Goal: Contribute content: Contribute content

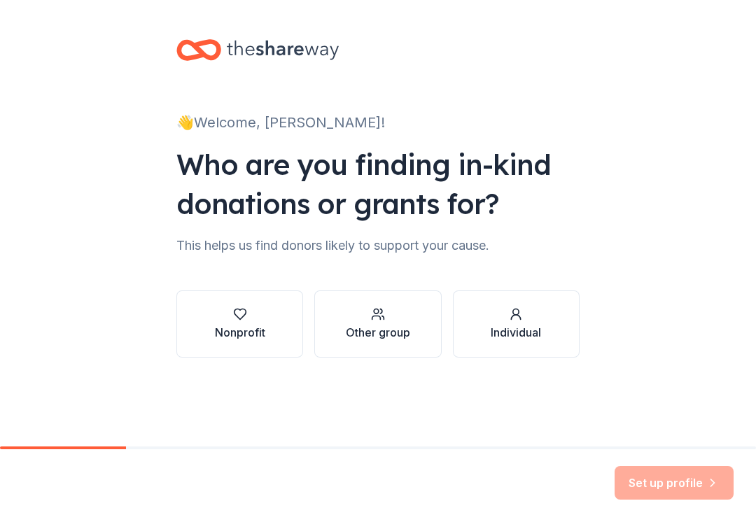
click at [253, 325] on div "Nonprofit" at bounding box center [240, 332] width 50 height 17
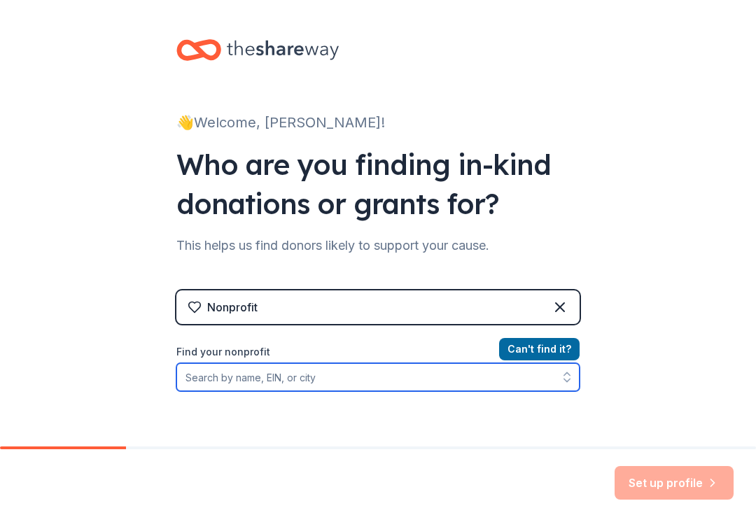
click at [234, 378] on input "Find your nonprofit" at bounding box center [377, 377] width 403 height 28
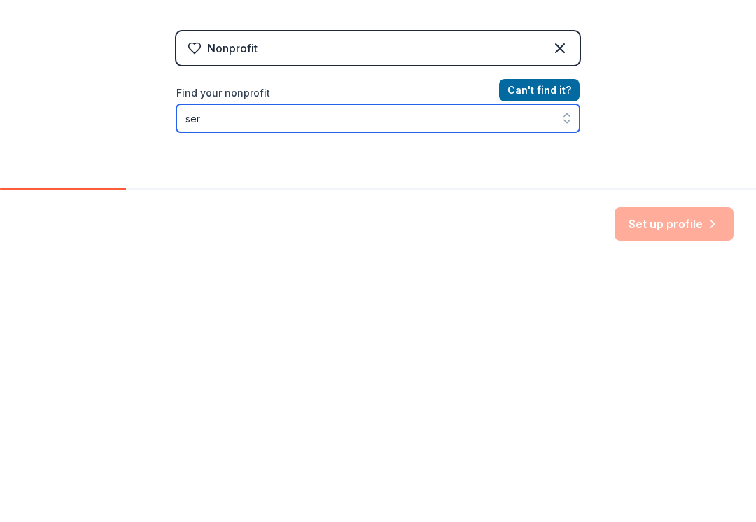
scroll to position [15, 0]
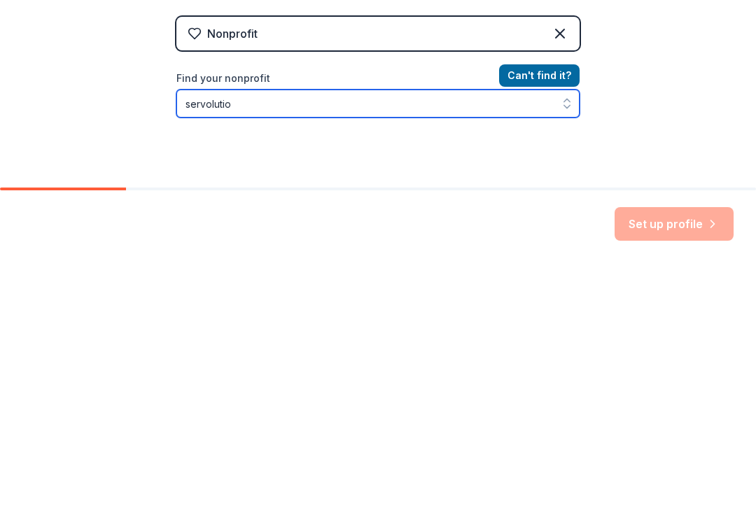
type input "servolution"
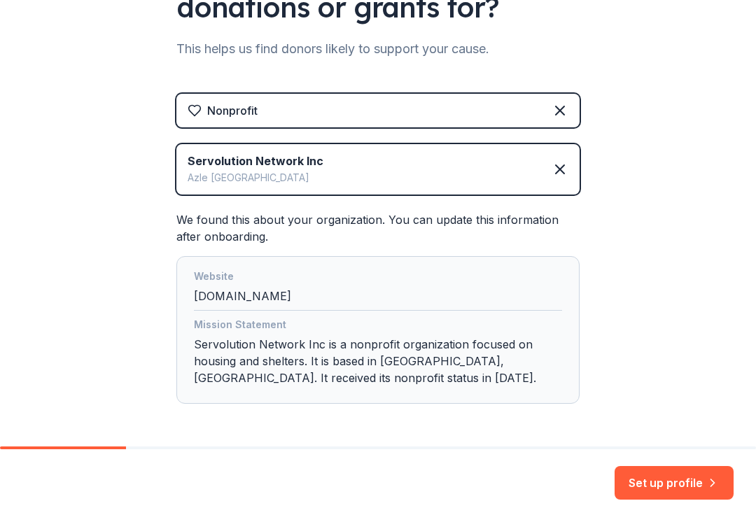
scroll to position [206, 0]
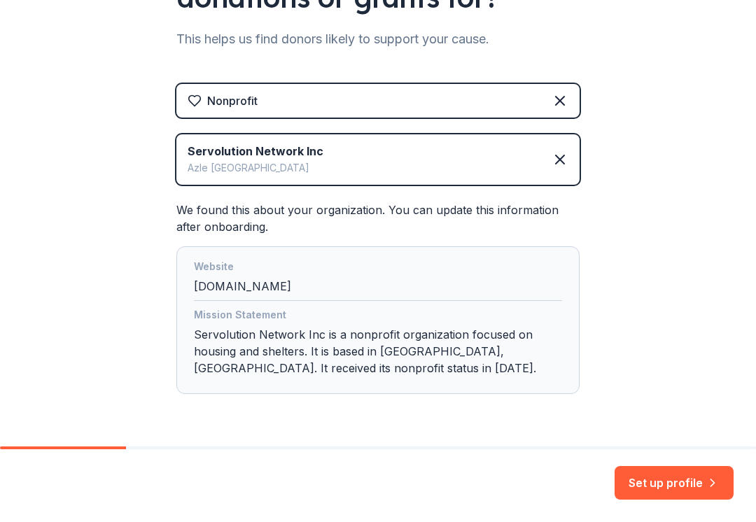
click at [652, 485] on button "Set up profile" at bounding box center [673, 483] width 119 height 34
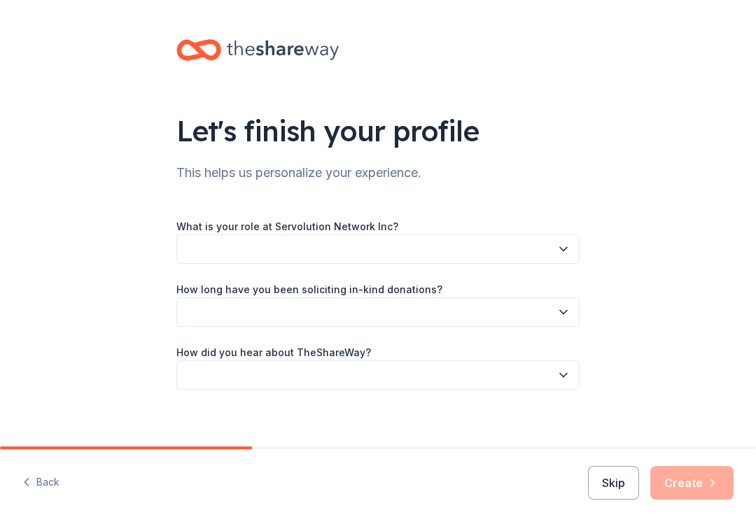
click at [554, 253] on button "button" at bounding box center [377, 248] width 403 height 29
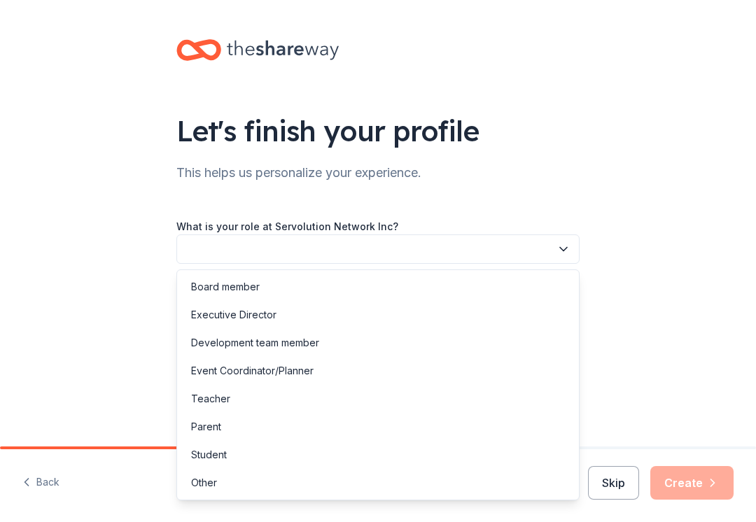
click at [225, 486] on div "Other" at bounding box center [378, 483] width 396 height 28
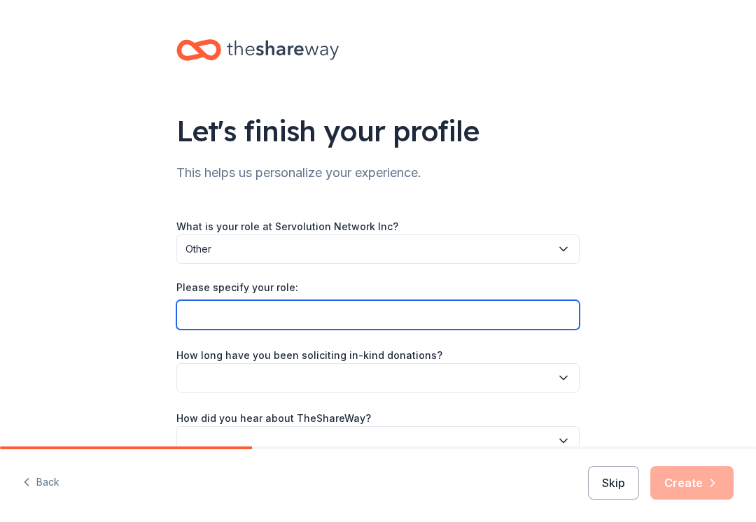
click at [304, 316] on input "Please specify your role:" at bounding box center [377, 314] width 403 height 29
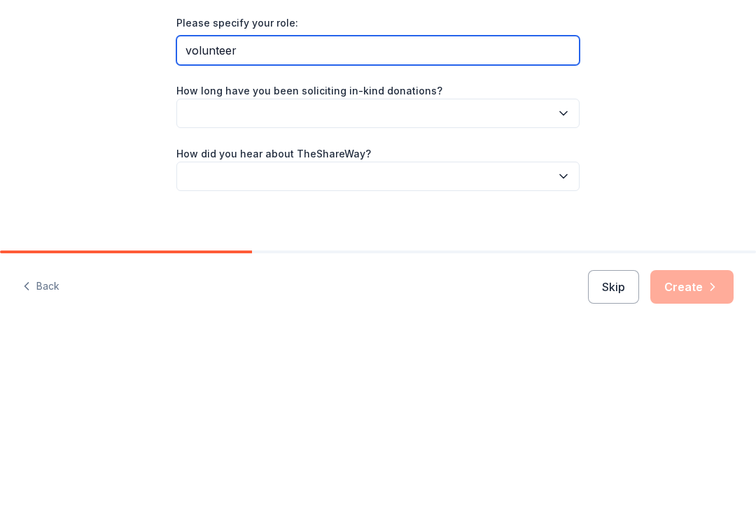
scroll to position [69, 0]
type input "volunteer"
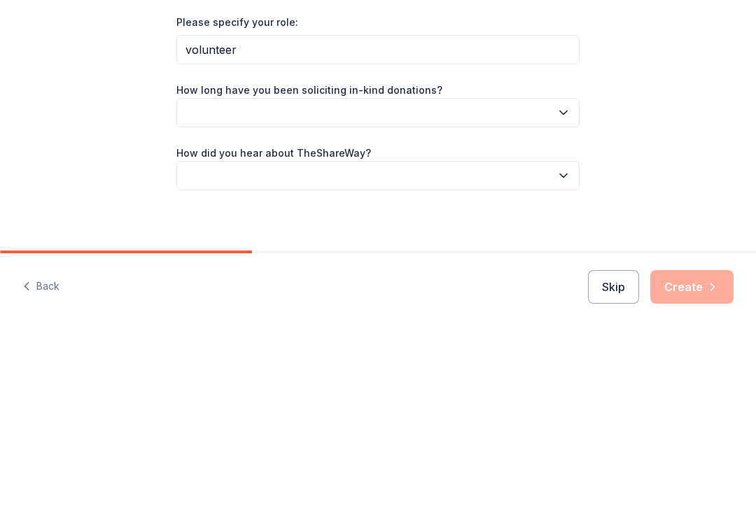
click at [469, 294] on button "button" at bounding box center [377, 308] width 403 height 29
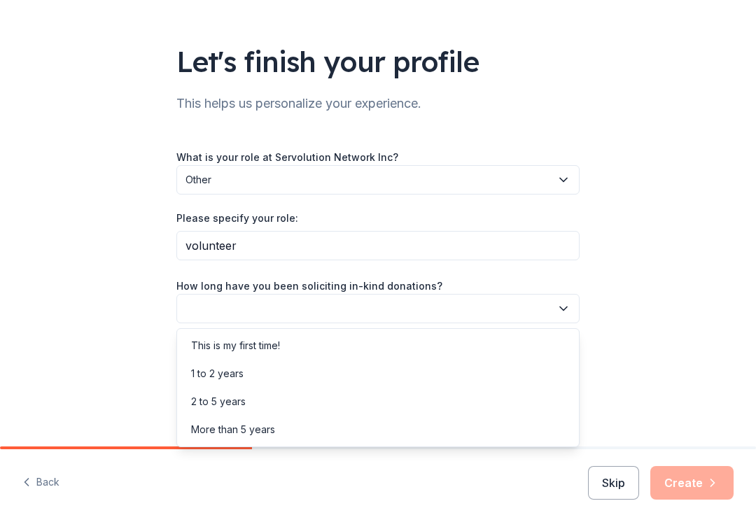
click at [276, 349] on div "This is my first time!" at bounding box center [235, 345] width 89 height 17
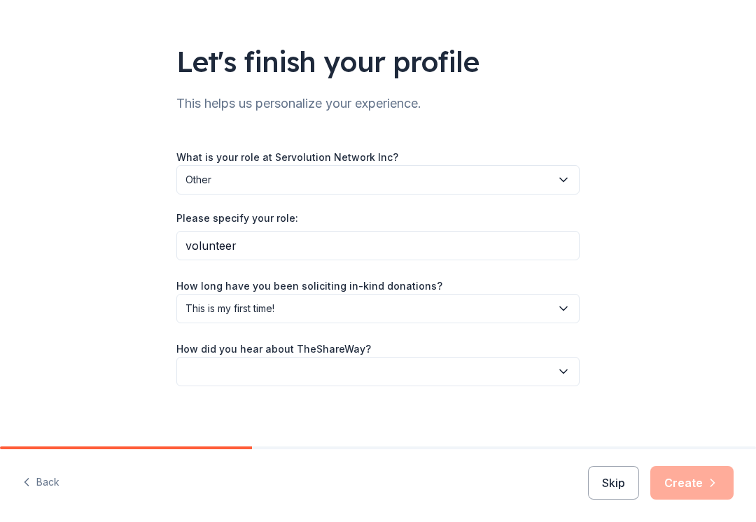
click at [311, 375] on button "button" at bounding box center [377, 371] width 403 height 29
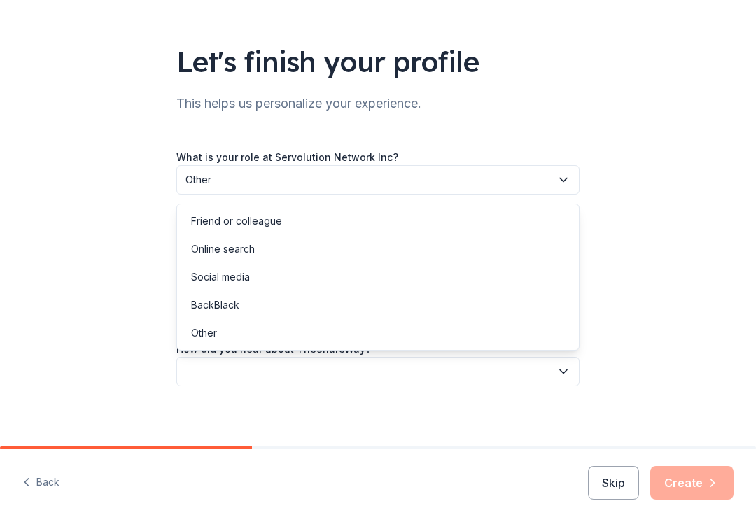
click at [256, 253] on div "Online search" at bounding box center [378, 249] width 396 height 28
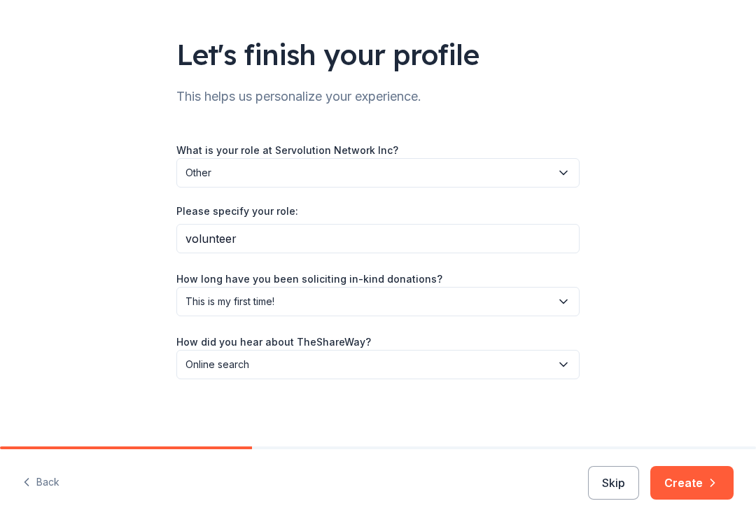
scroll to position [76, 0]
click at [690, 484] on button "Create" at bounding box center [691, 483] width 83 height 34
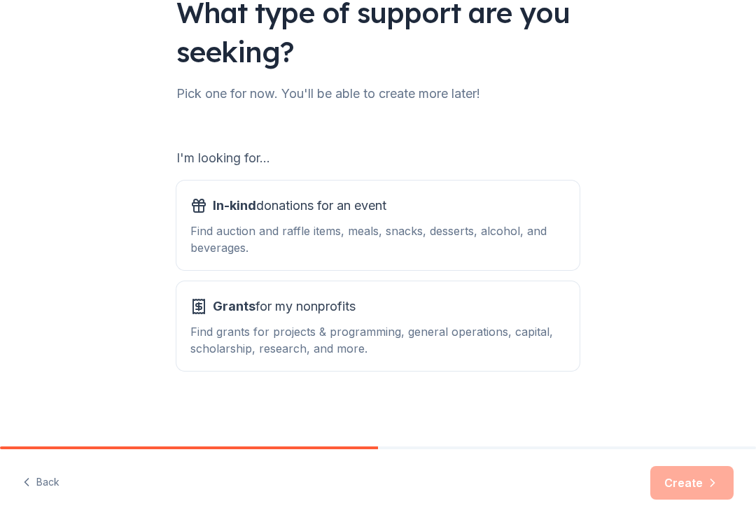
scroll to position [118, 0]
click at [404, 237] on div "Find auction and raffle items, meals, snacks, desserts, alcohol, and beverages." at bounding box center [377, 239] width 375 height 34
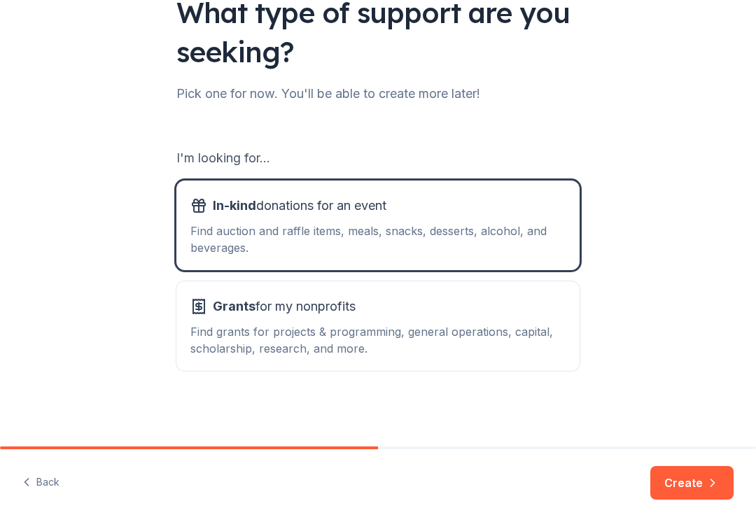
click at [676, 486] on button "Create" at bounding box center [691, 483] width 83 height 34
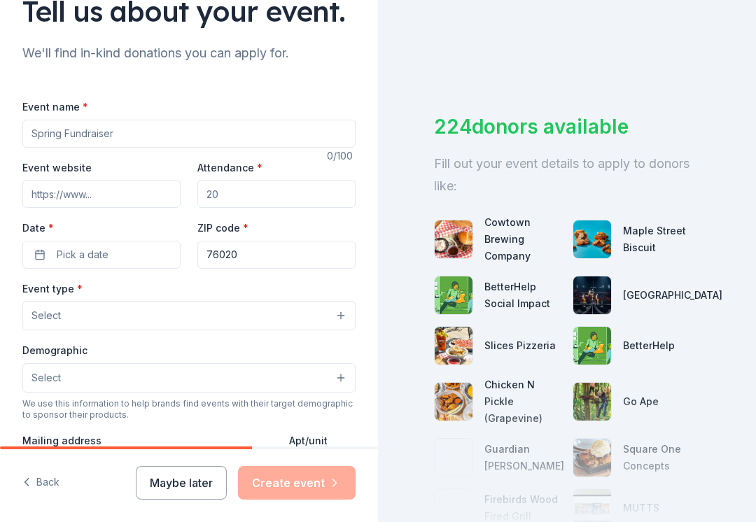
scroll to position [121, 0]
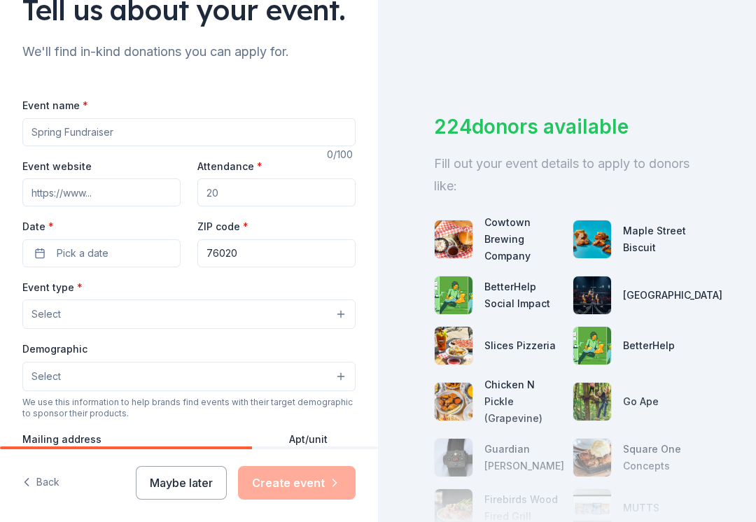
click at [113, 190] on input "Event website" at bounding box center [101, 192] width 158 height 28
click at [235, 205] on input "Attendance *" at bounding box center [276, 192] width 158 height 28
click at [271, 197] on input "Attendance *" at bounding box center [276, 192] width 158 height 28
click at [277, 204] on input "Attendance *" at bounding box center [276, 192] width 158 height 28
click at [261, 206] on input "Attendance *" at bounding box center [276, 192] width 158 height 28
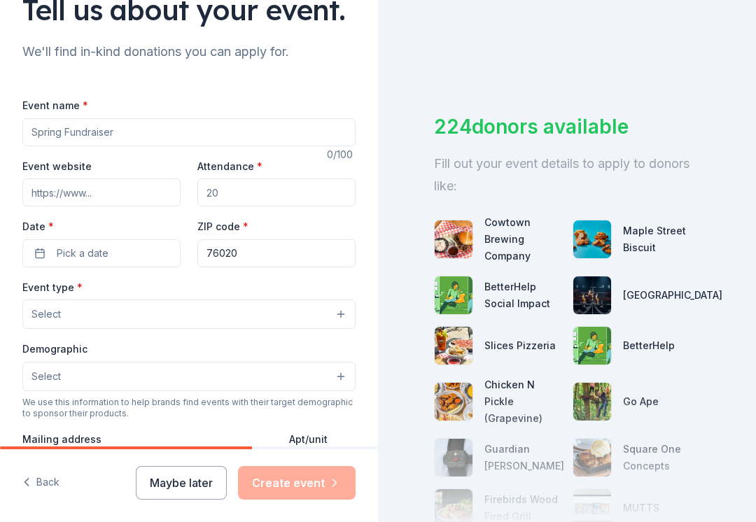
click at [250, 201] on input "Attendance *" at bounding box center [276, 192] width 158 height 28
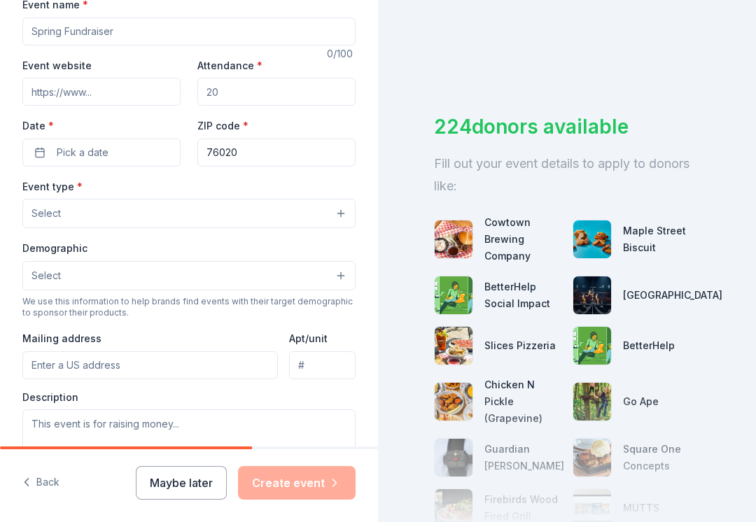
scroll to position [225, 0]
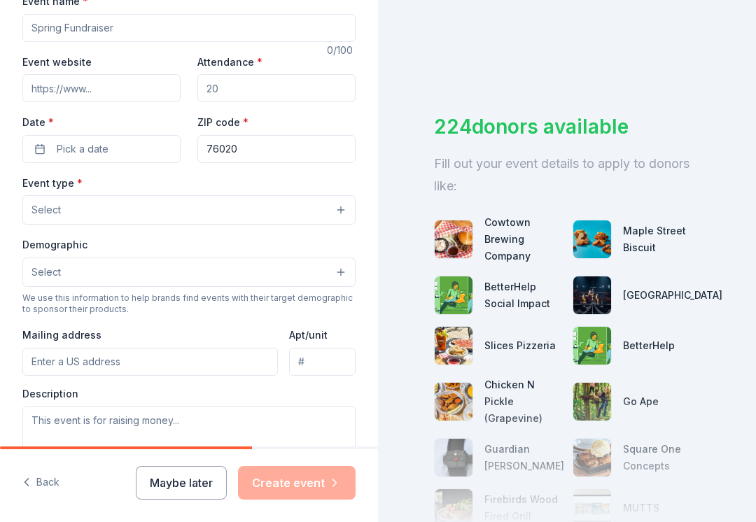
click at [157, 157] on button "Pick a date" at bounding box center [101, 149] width 158 height 28
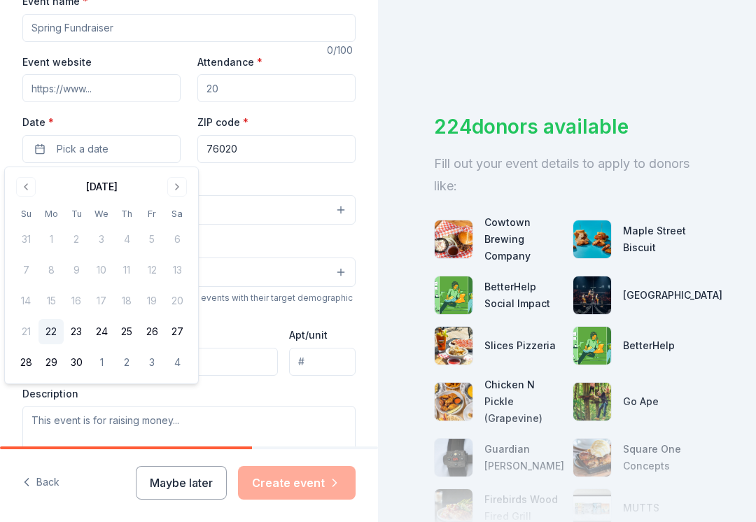
click at [185, 189] on button "Go to next month" at bounding box center [177, 187] width 20 height 20
click at [158, 272] on button "10" at bounding box center [151, 269] width 25 height 25
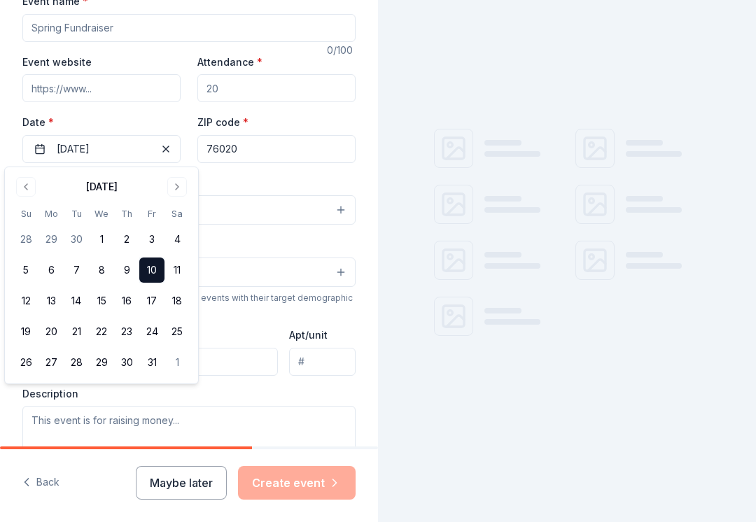
click at [184, 275] on button "11" at bounding box center [176, 269] width 25 height 25
click at [155, 268] on button "10" at bounding box center [151, 269] width 25 height 25
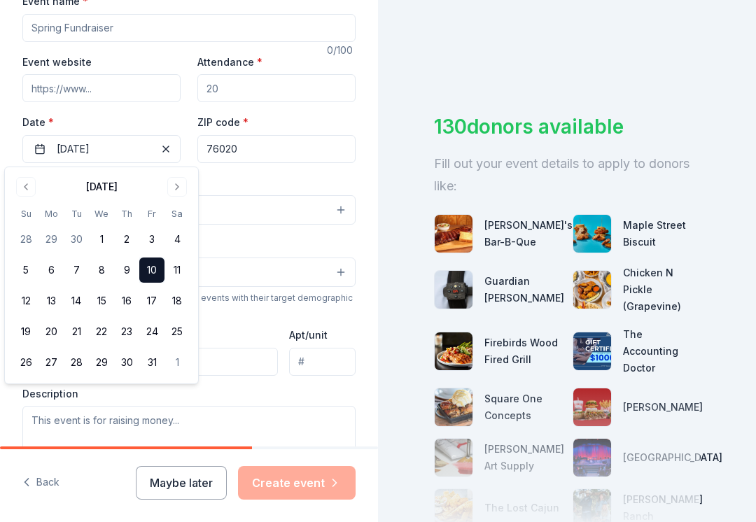
click at [274, 198] on button "Select" at bounding box center [188, 209] width 333 height 29
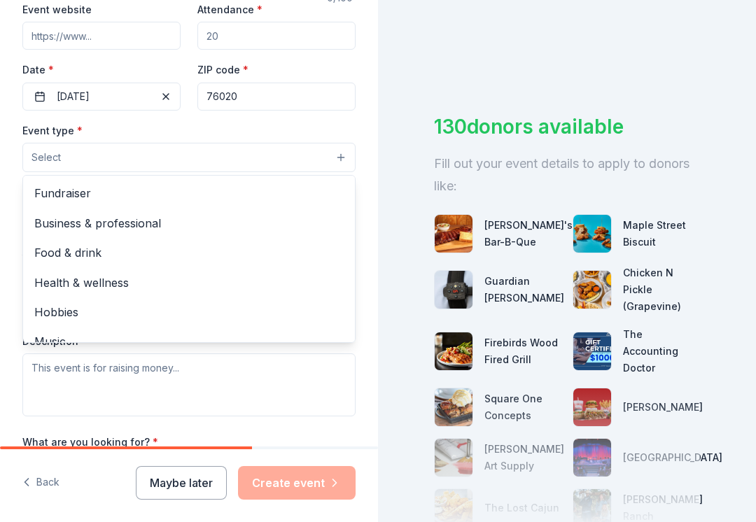
scroll to position [0, 0]
click at [262, 162] on button "Select" at bounding box center [188, 157] width 333 height 29
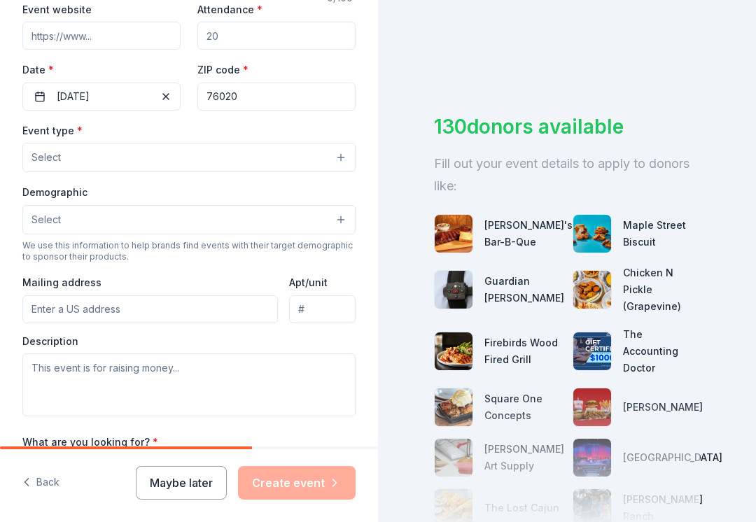
click at [258, 165] on button "Select" at bounding box center [188, 157] width 333 height 29
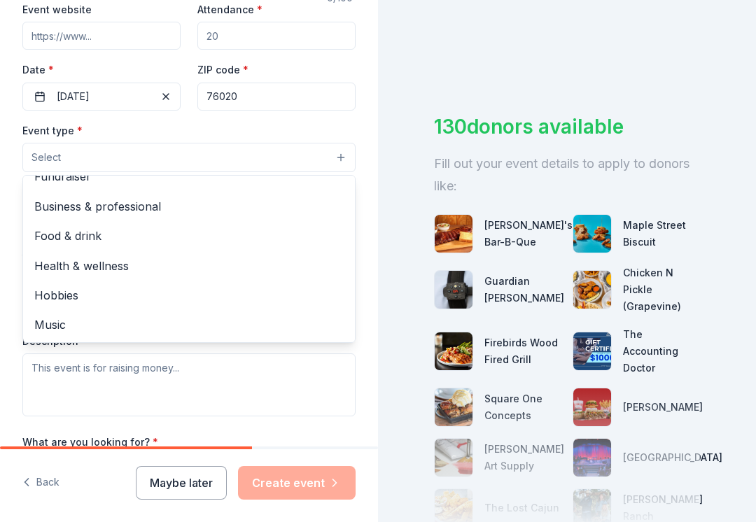
click at [96, 241] on span "Food & drink" at bounding box center [188, 236] width 309 height 18
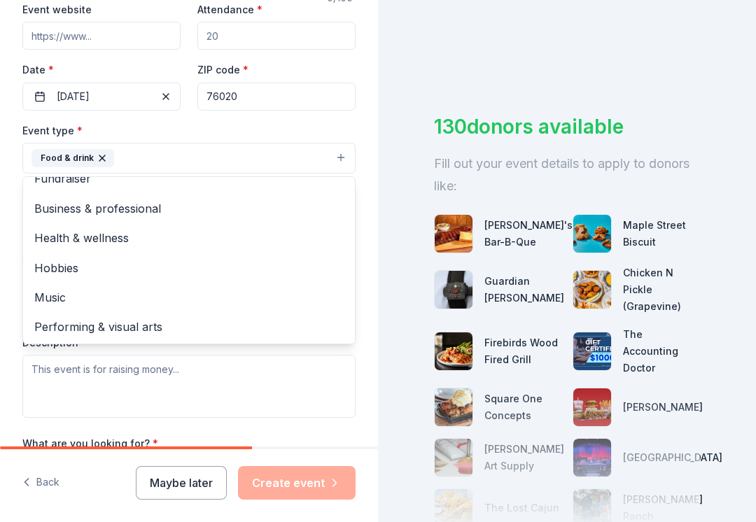
scroll to position [15, 0]
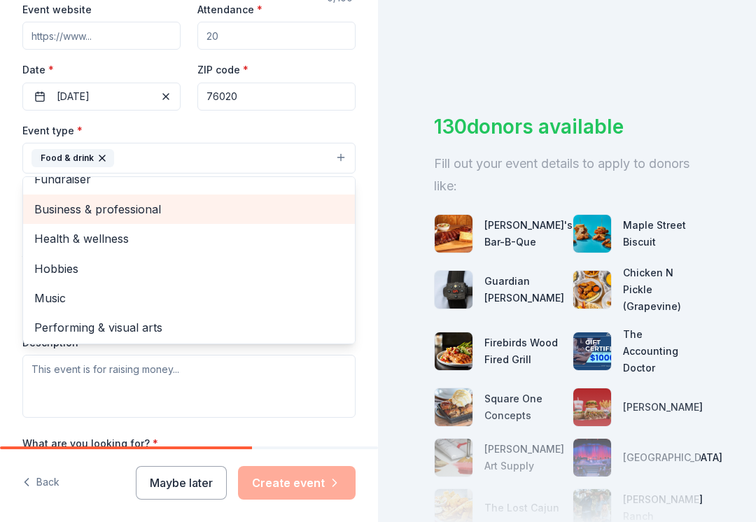
click at [155, 215] on span "Business & professional" at bounding box center [188, 209] width 309 height 18
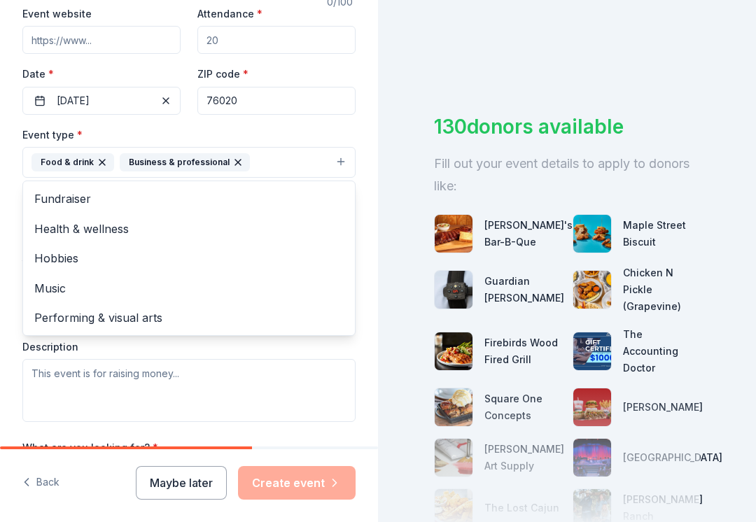
scroll to position [273, 0]
click at [345, 166] on button "Food & drink Business & professional" at bounding box center [188, 163] width 333 height 31
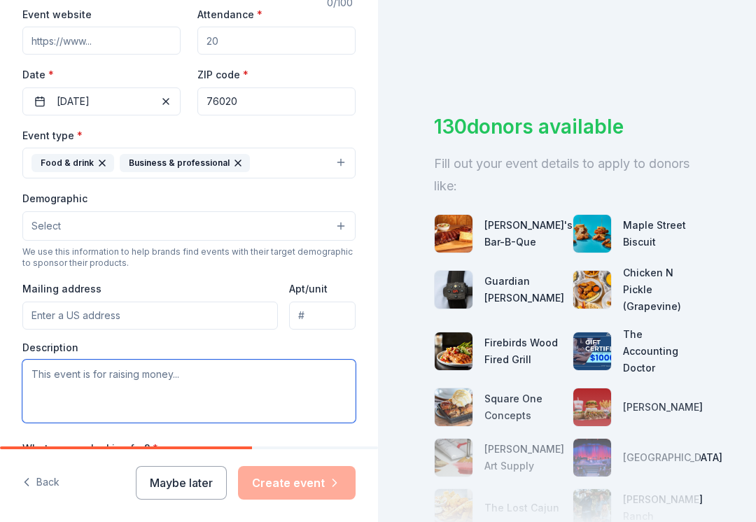
click at [146, 381] on textarea at bounding box center [188, 391] width 333 height 63
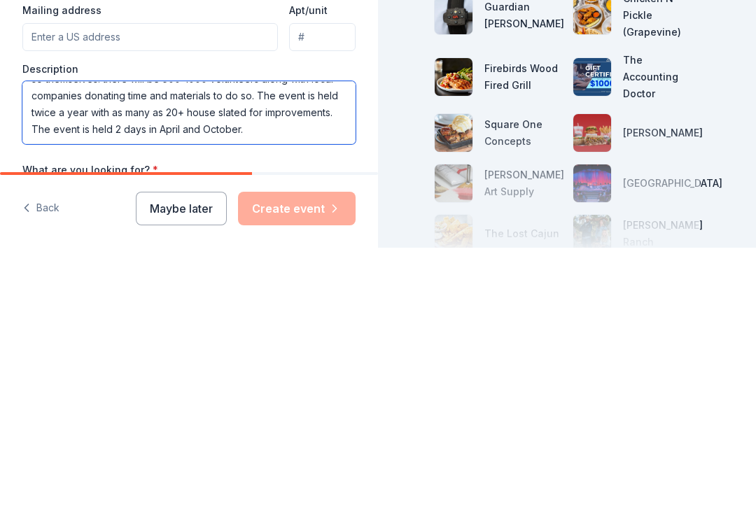
scroll to position [50, 0]
click at [266, 355] on textarea "this event is a service to the community. Th group will be repairing and upgrad…" at bounding box center [188, 386] width 333 height 63
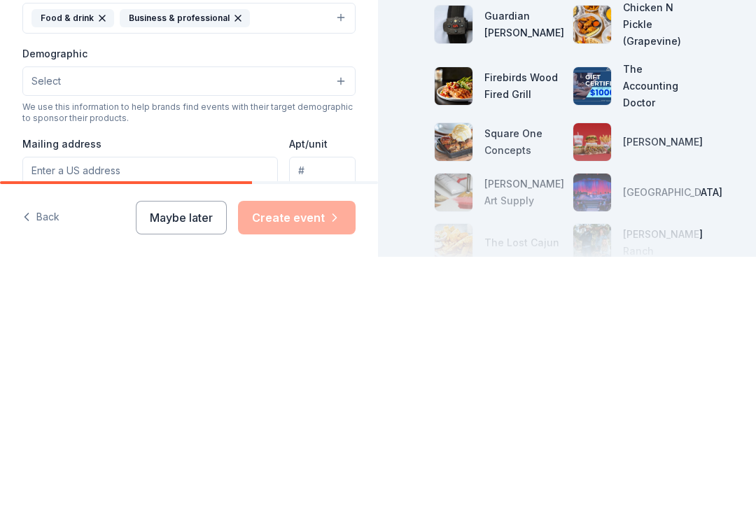
scroll to position [152, 0]
type textarea "this event is a service to the community. Th group will be repairing and upgrad…"
click at [327, 332] on button "Select" at bounding box center [188, 346] width 333 height 29
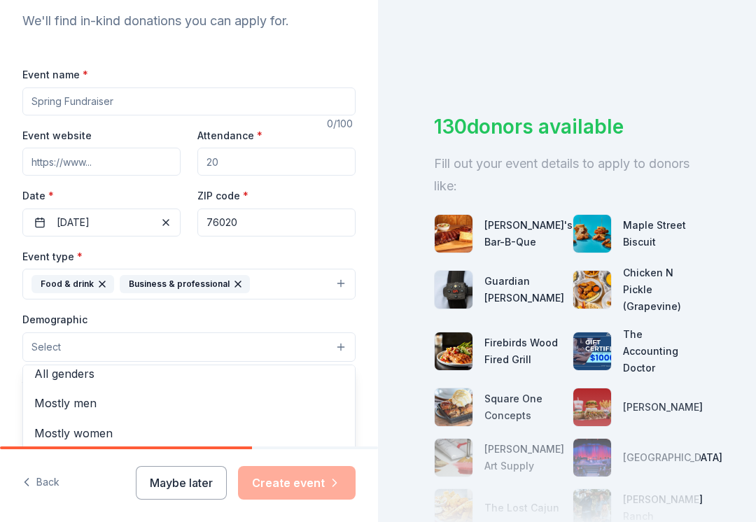
scroll to position [5, 0]
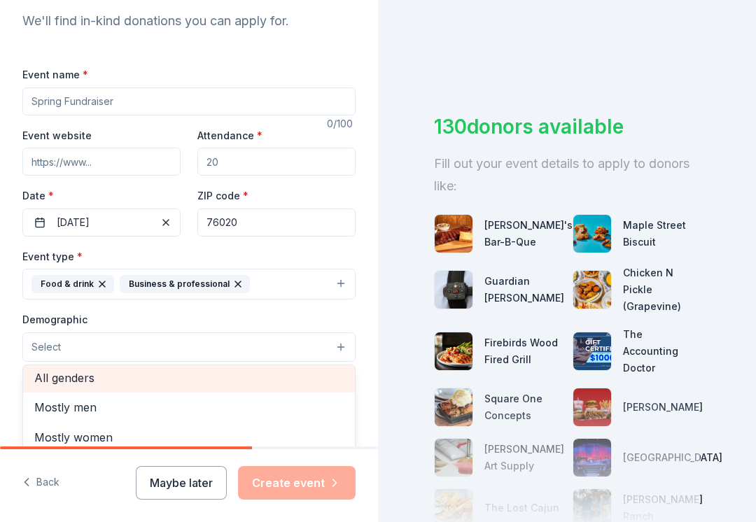
click at [85, 379] on span "All genders" at bounding box center [188, 378] width 309 height 18
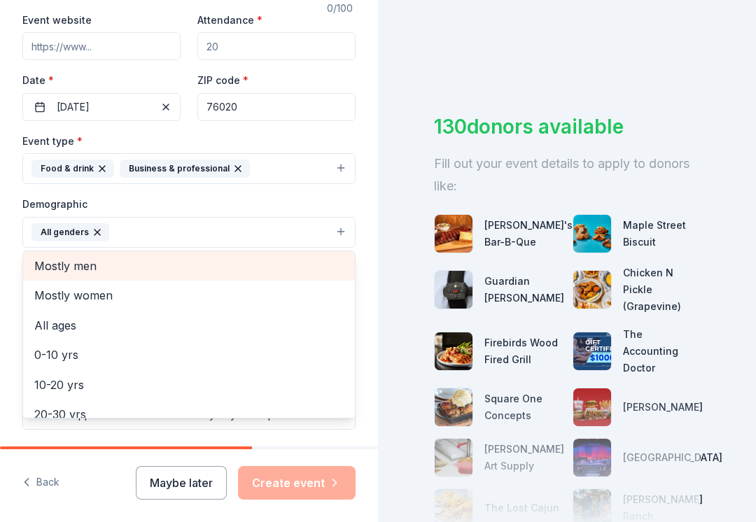
scroll to position [271, 0]
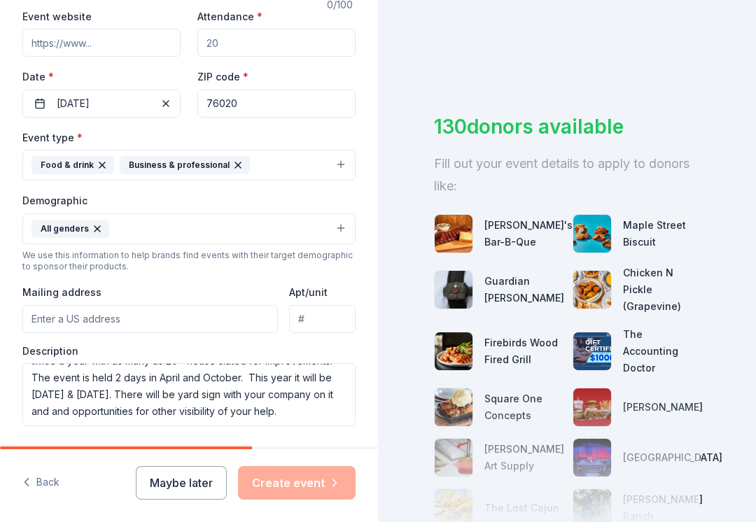
click at [235, 168] on icon "button" at bounding box center [238, 165] width 6 height 6
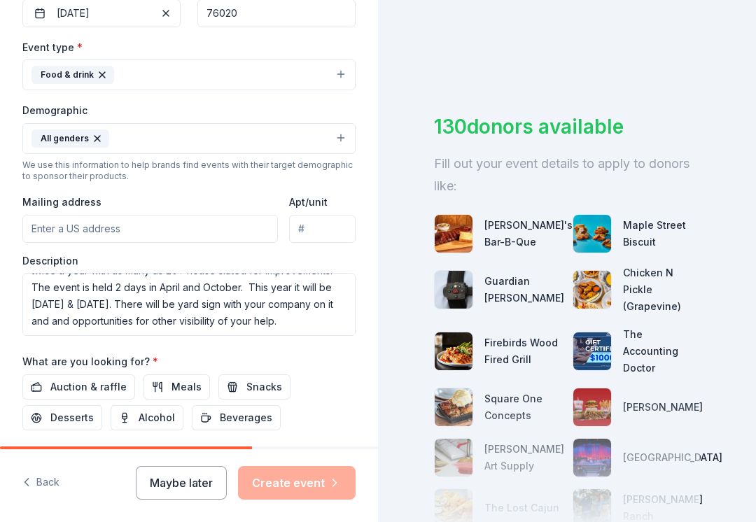
scroll to position [364, 0]
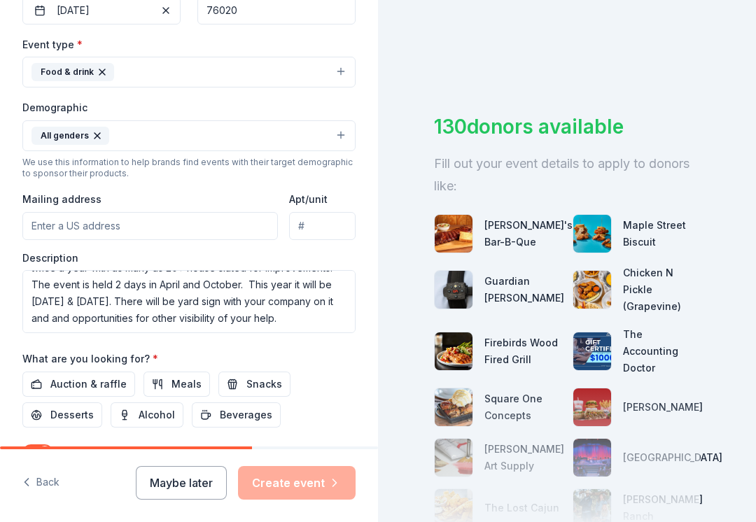
click at [224, 232] on input "Mailing address" at bounding box center [149, 226] width 255 height 28
type input "[STREET_ADDRESS]"
click at [244, 419] on span "Beverages" at bounding box center [246, 414] width 52 height 17
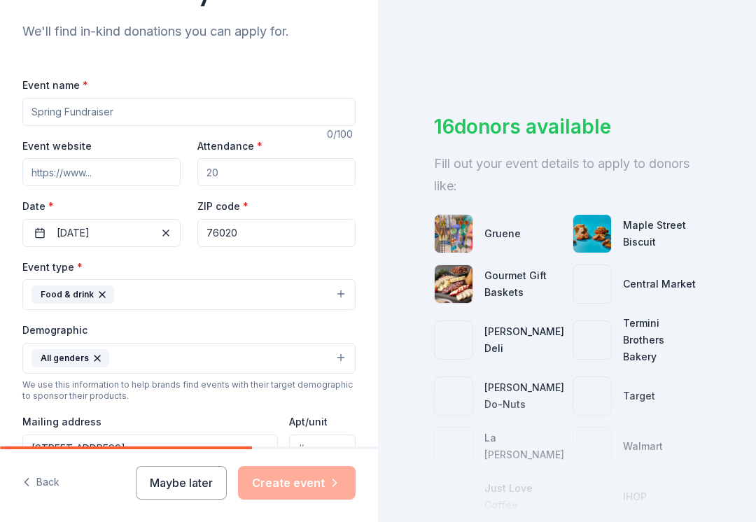
scroll to position [140, 0]
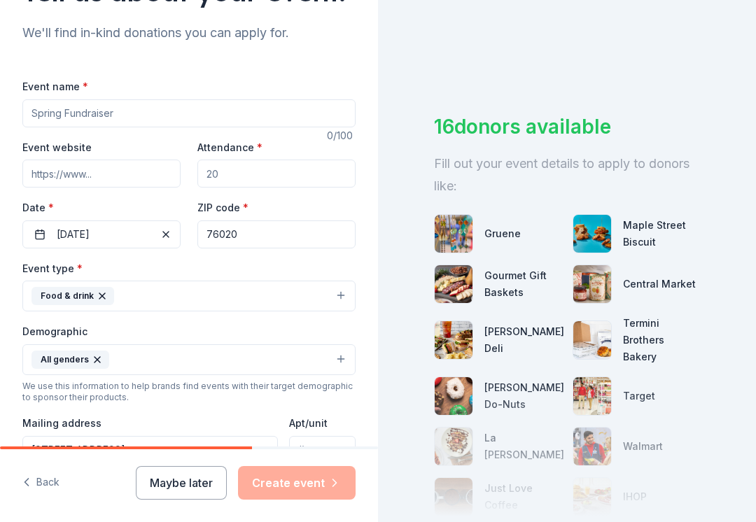
click at [129, 178] on input "Event website" at bounding box center [101, 174] width 158 height 28
click at [136, 181] on input "Event website" at bounding box center [101, 174] width 158 height 28
click at [121, 180] on input "Event website" at bounding box center [101, 174] width 158 height 28
type input "[DOMAIN_NAME]"
click at [289, 180] on input "Attendance *" at bounding box center [276, 174] width 158 height 28
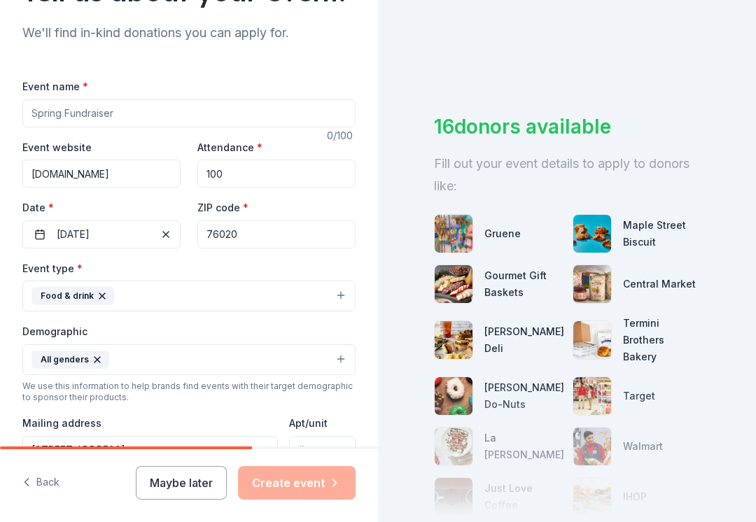
type input "100"
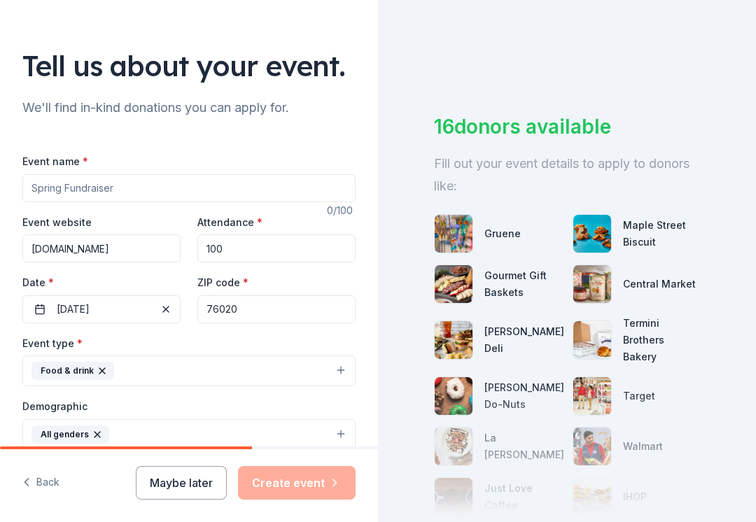
scroll to position [68, 0]
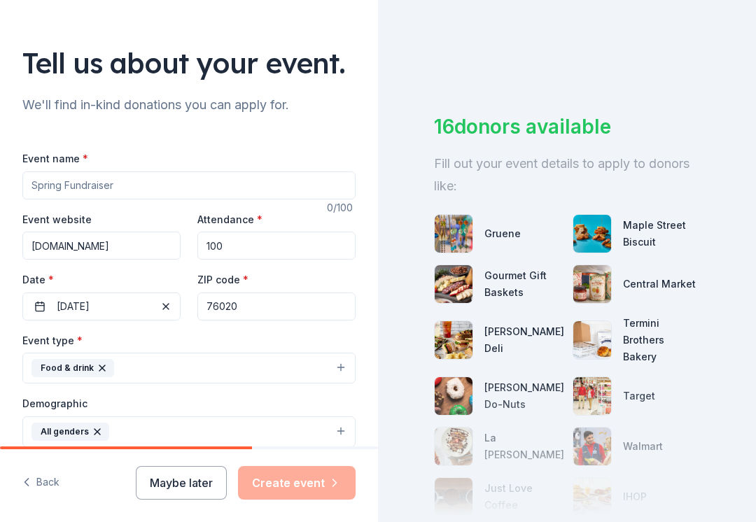
click at [143, 182] on input "Event name *" at bounding box center [188, 185] width 333 height 28
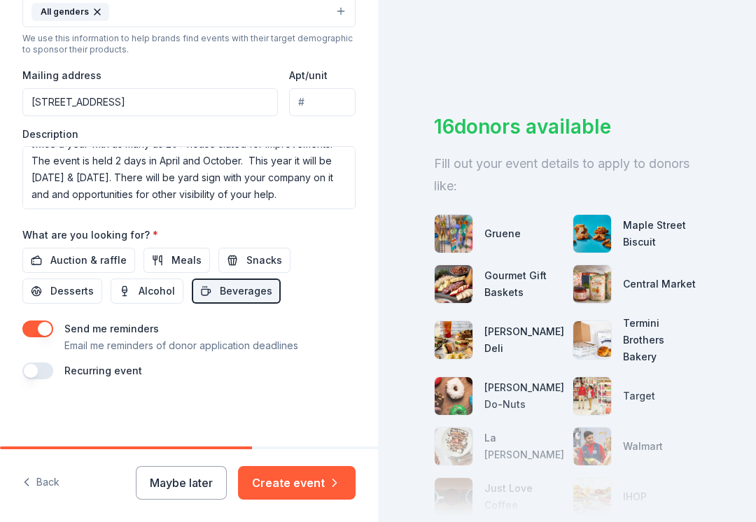
scroll to position [489, 0]
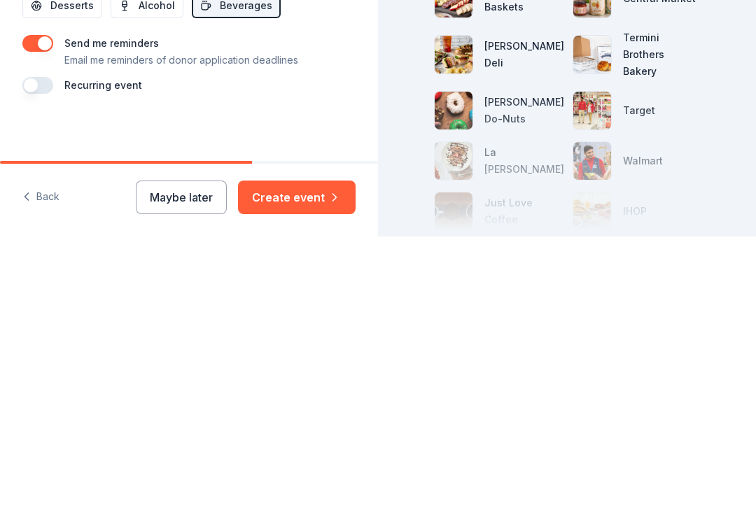
type input "community improvement for individuals in need"
click at [311, 466] on button "Create event" at bounding box center [297, 483] width 118 height 34
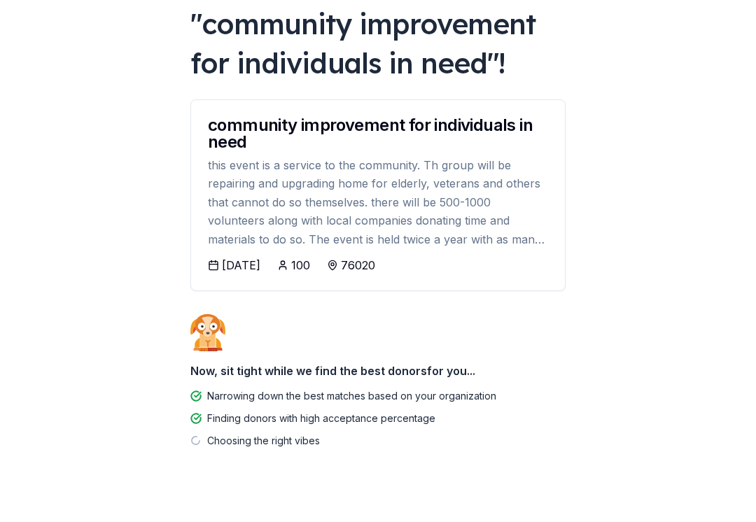
scroll to position [125, 0]
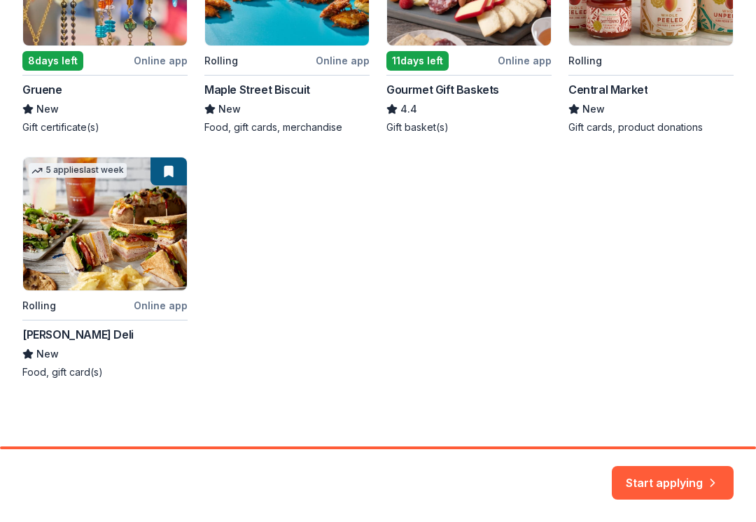
scroll to position [373, 0]
click at [133, 256] on div "1 apply last week Local 8 days left Online app Gruene New Gift certificate(s) 4…" at bounding box center [377, 145] width 711 height 467
click at [665, 483] on button "Start applying" at bounding box center [672, 475] width 122 height 34
